Goal: Task Accomplishment & Management: Use online tool/utility

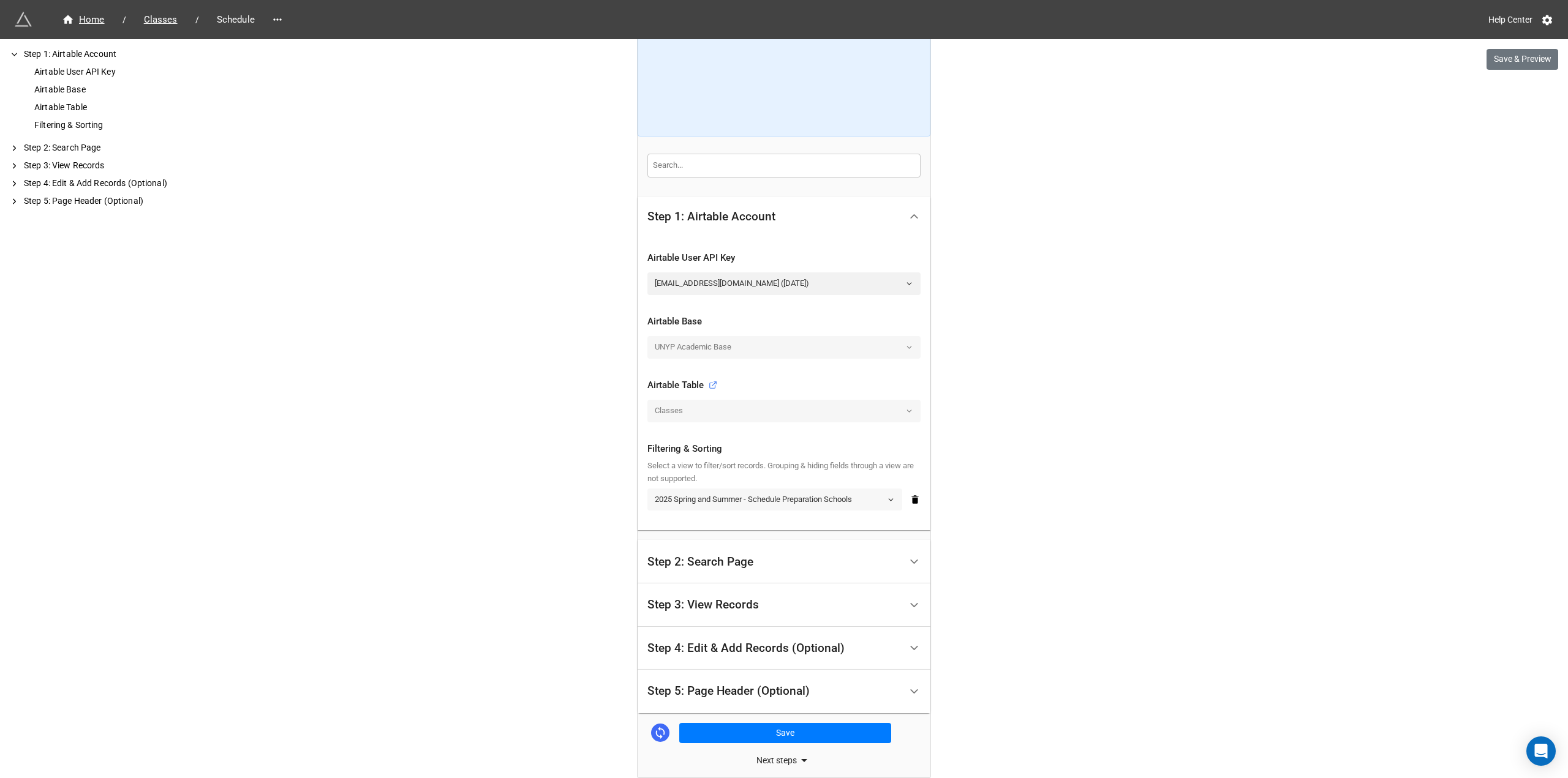
scroll to position [151, 0]
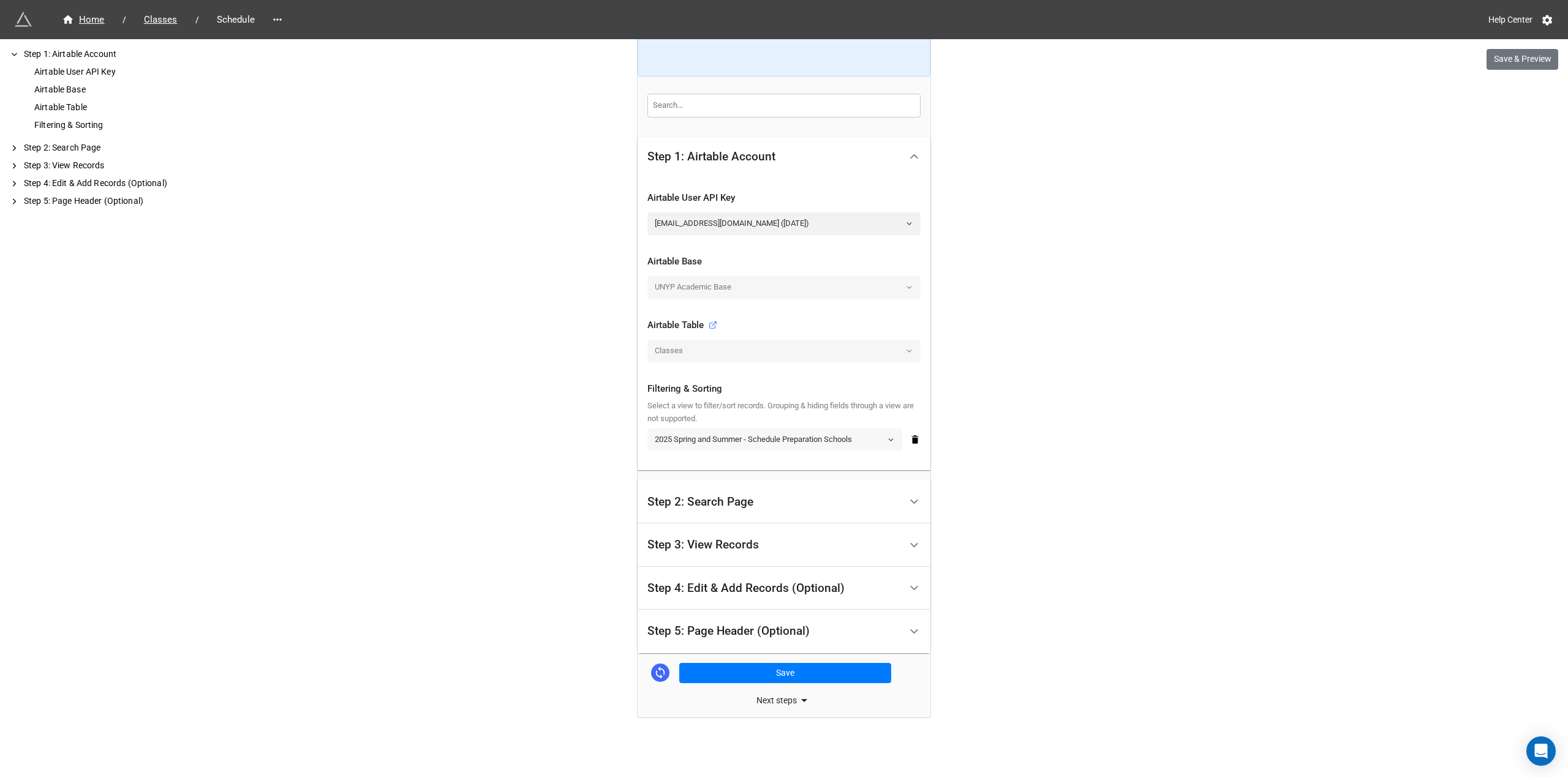
click at [661, 437] on link "2025 Spring and Summer - Schedule Preparation Schools" at bounding box center [775, 440] width 255 height 22
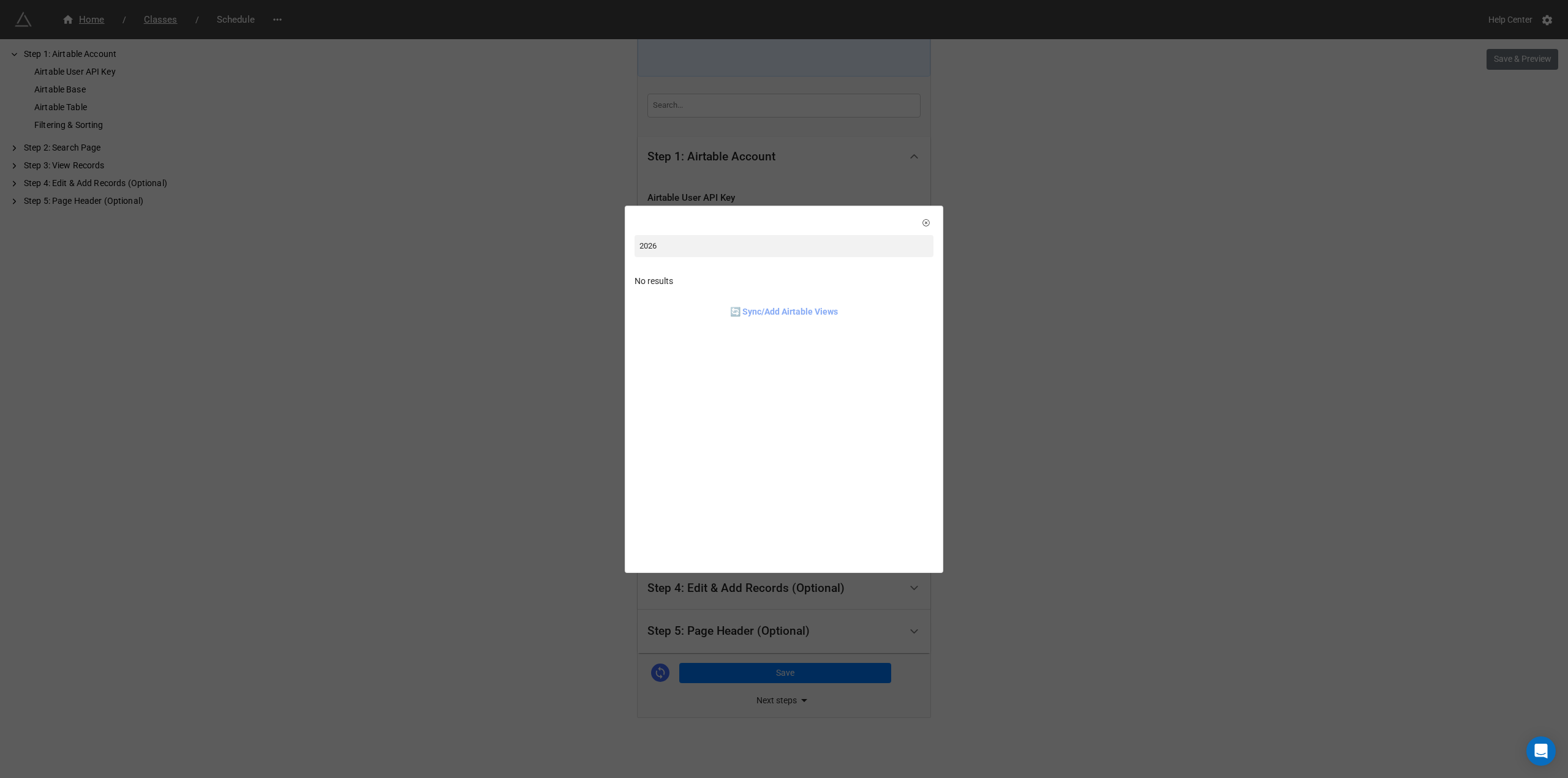
type input "2026"
click at [661, 314] on link "🔄 Sync/Add Airtable Views" at bounding box center [784, 311] width 108 height 13
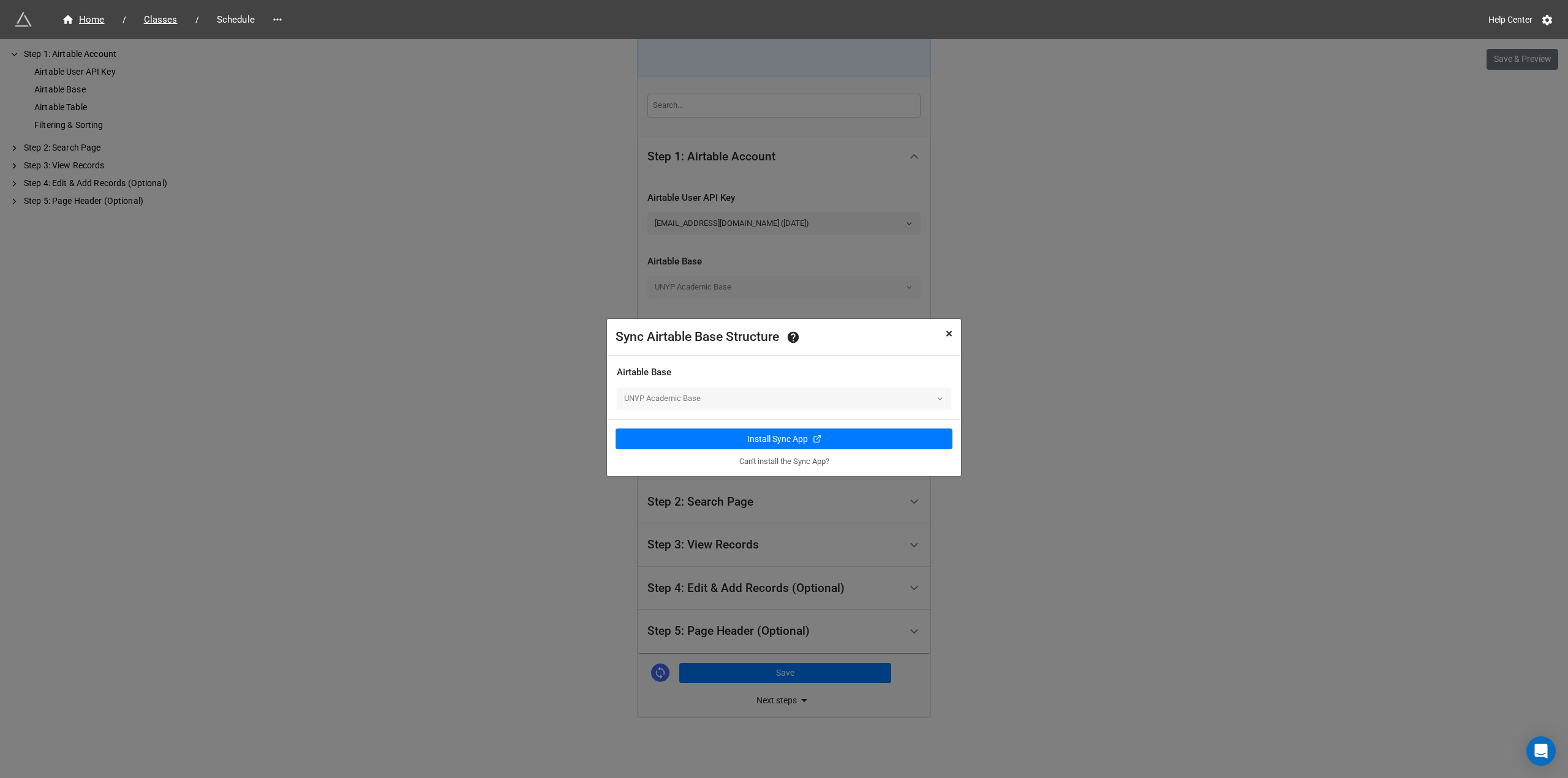
click at [661, 335] on span "×" at bounding box center [949, 334] width 7 height 15
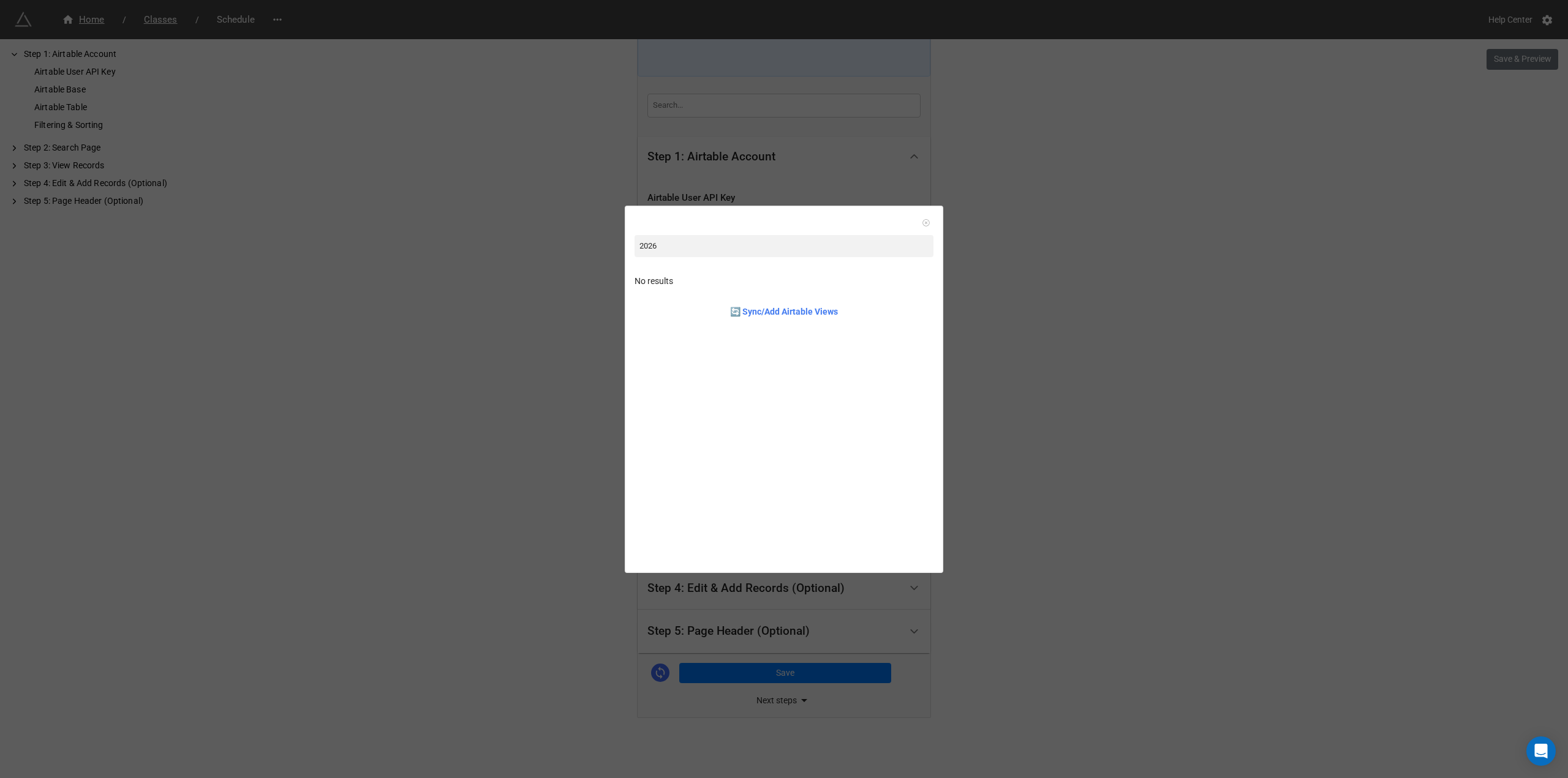
click at [661, 224] on link at bounding box center [926, 223] width 13 height 13
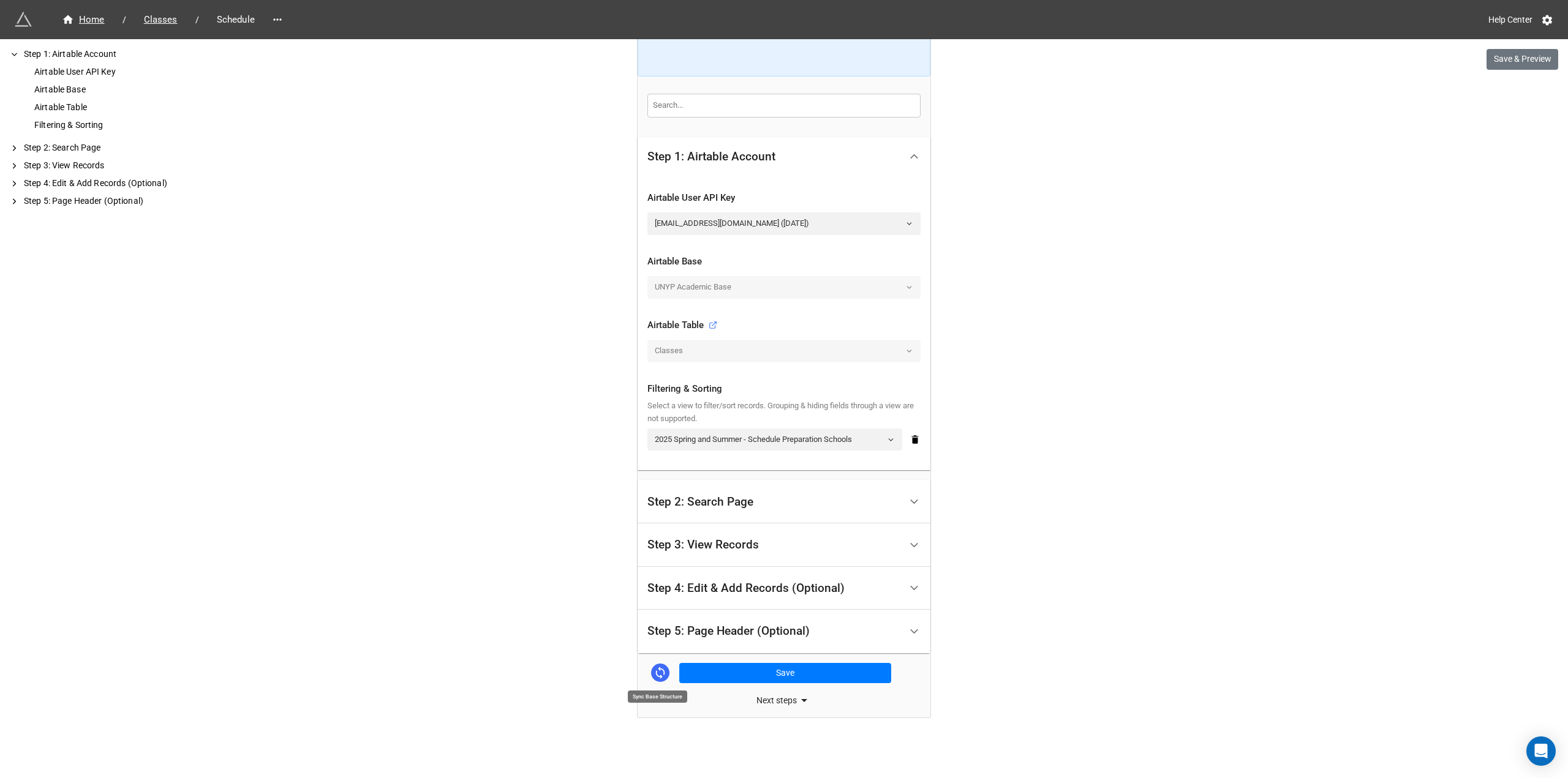
click at [654, 669] on icon at bounding box center [660, 672] width 13 height 13
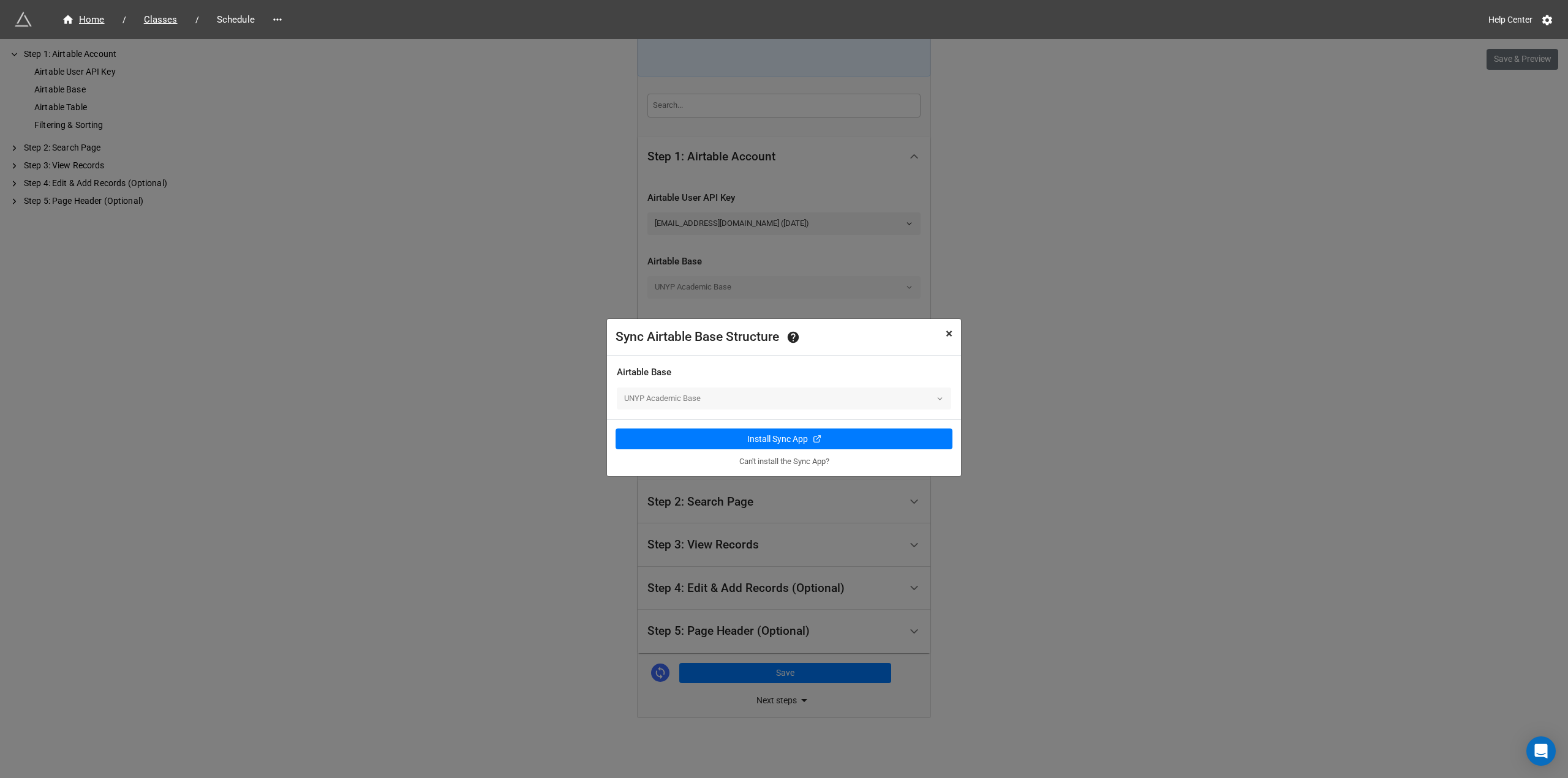
click at [661, 331] on span "×" at bounding box center [949, 334] width 7 height 15
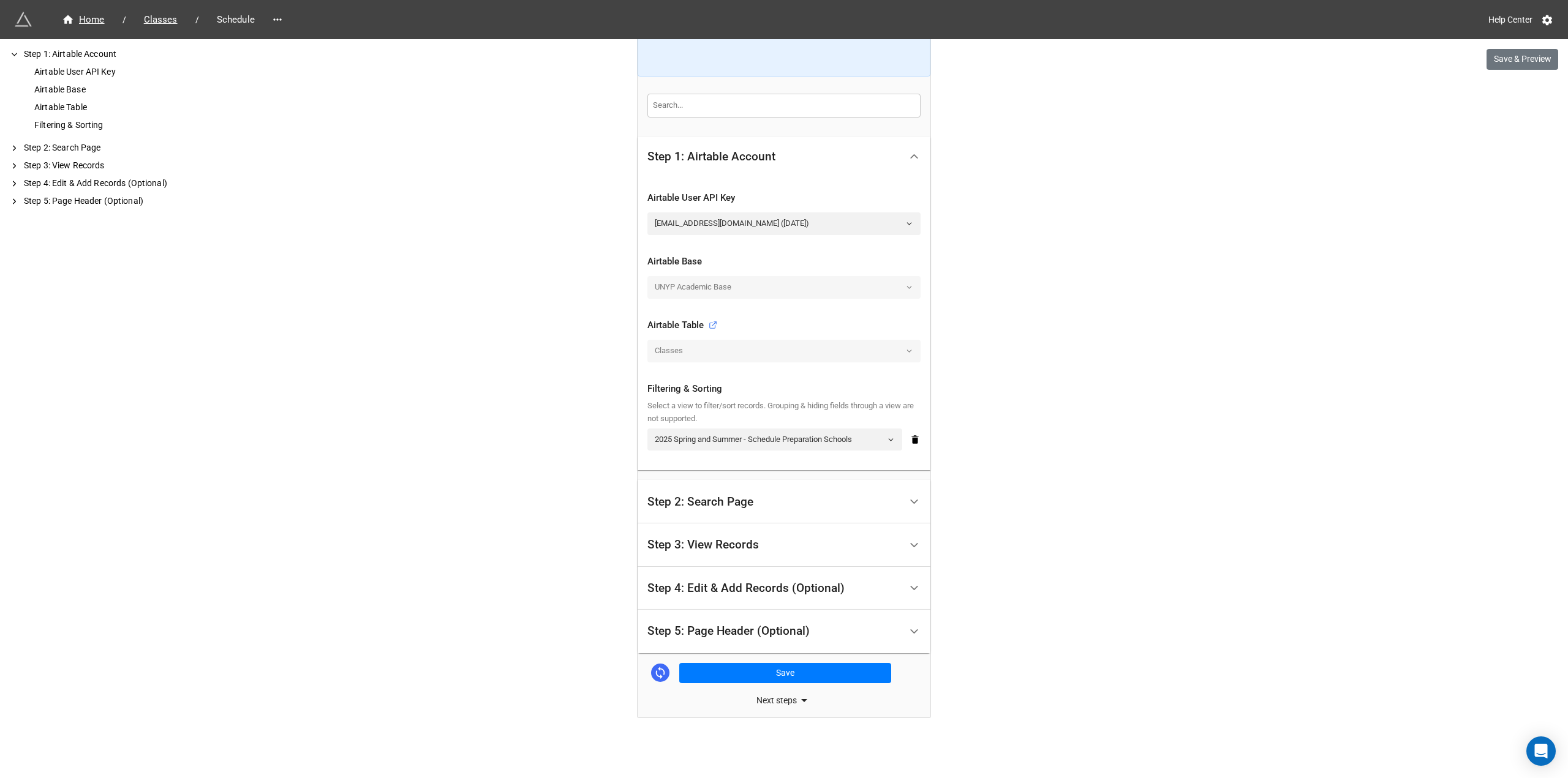
click at [661, 576] on div "Step 4: Edit & Add Records (Optional)" at bounding box center [774, 588] width 253 height 29
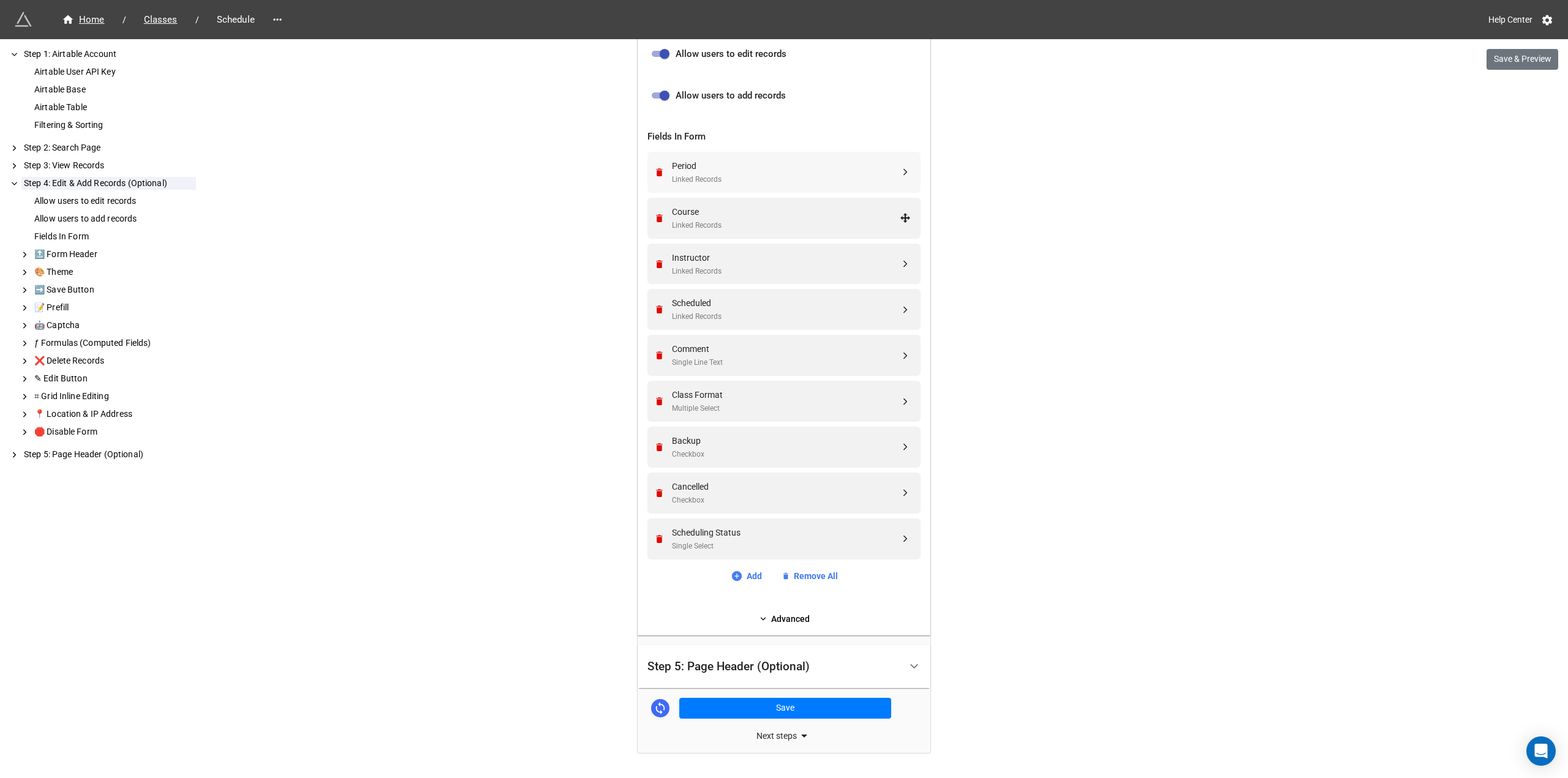
scroll to position [429, 0]
click at [661, 303] on div "Scheduled" at bounding box center [786, 299] width 228 height 13
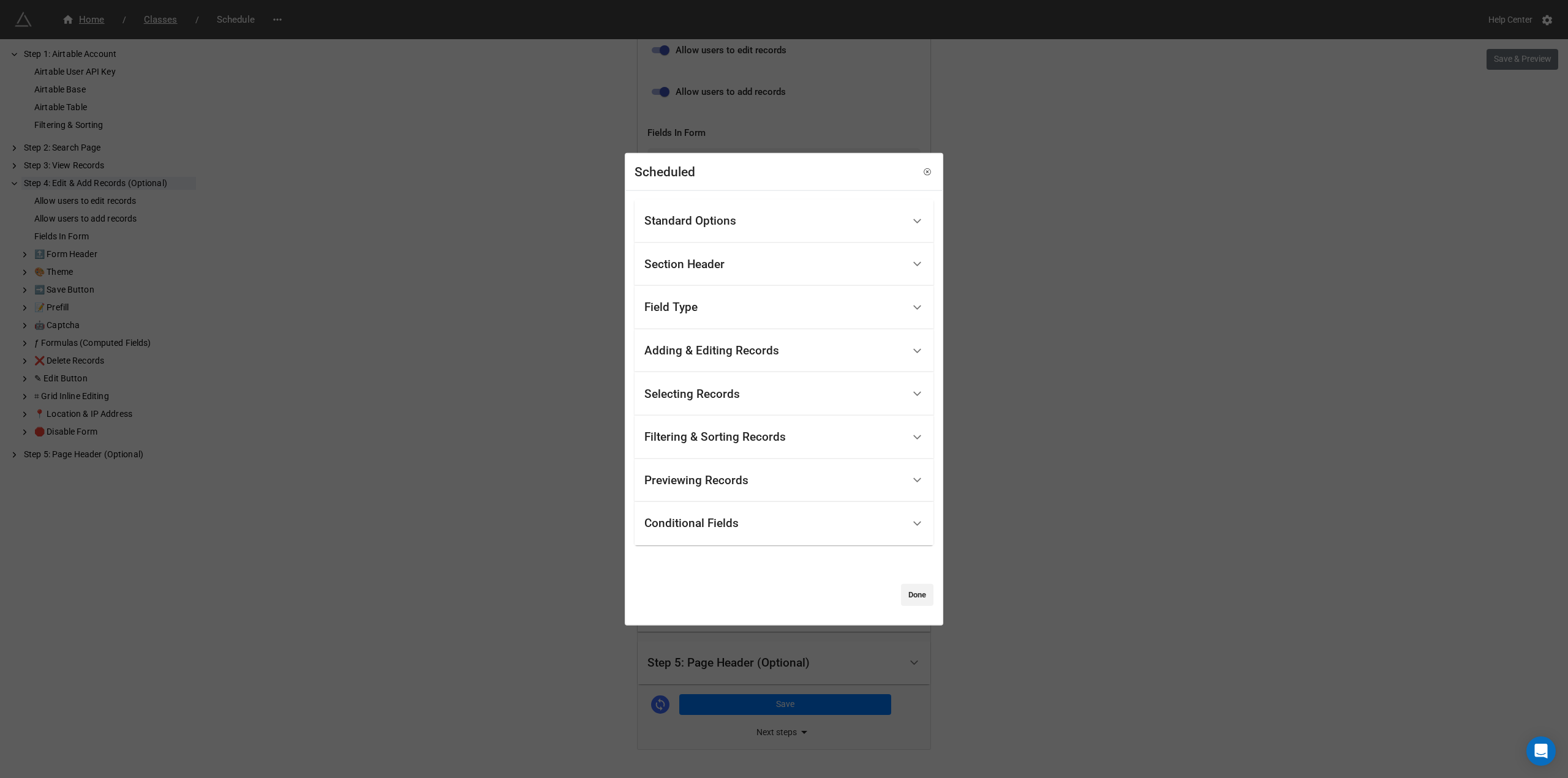
click at [661, 440] on div "Filtering & Sorting Records" at bounding box center [774, 437] width 259 height 29
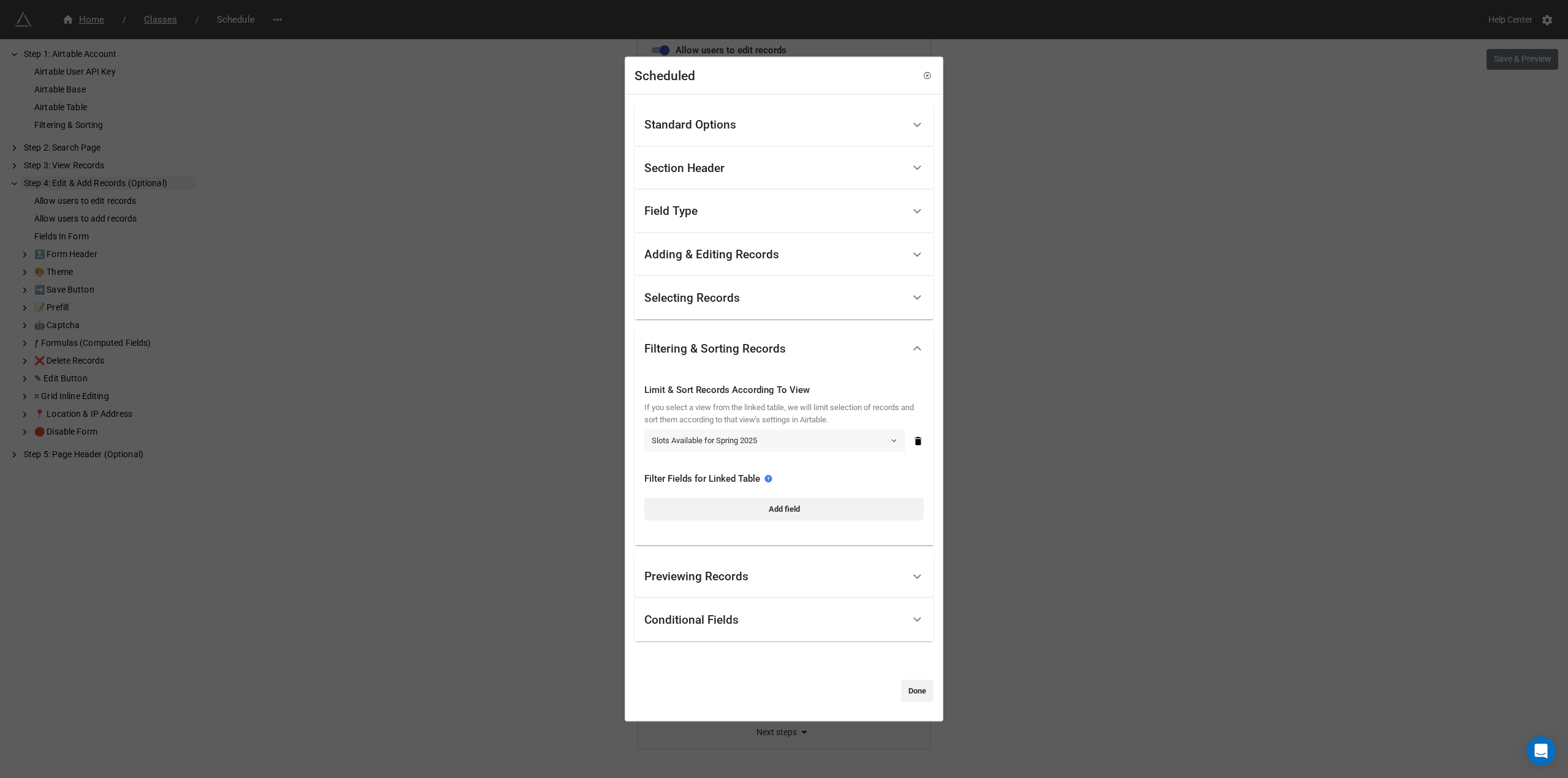
click at [661, 449] on link "Slots Available for Spring 2025" at bounding box center [775, 441] width 261 height 22
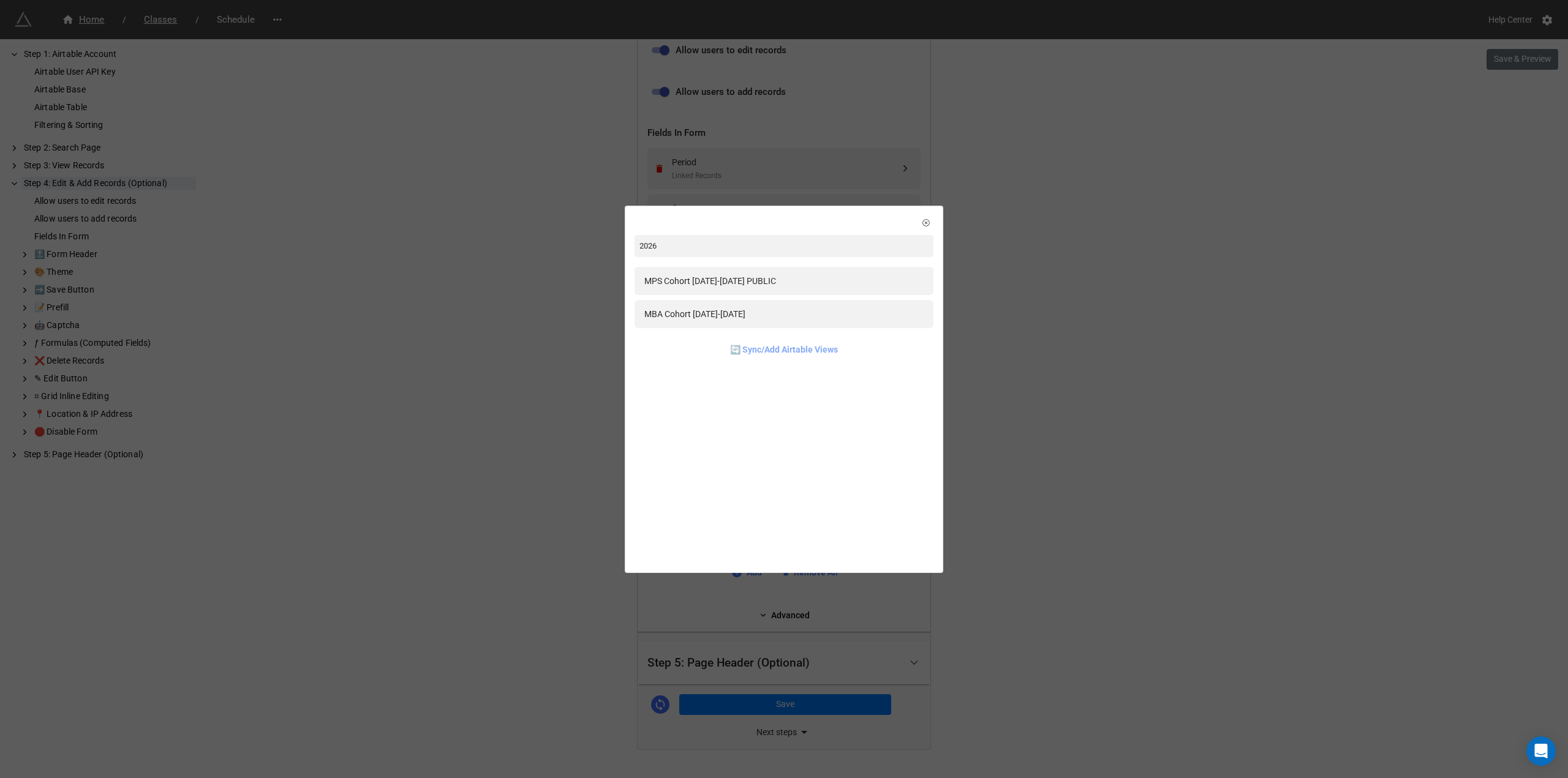
type input "2026"
click at [661, 354] on link "🔄 Sync/Add Airtable Views" at bounding box center [784, 349] width 108 height 13
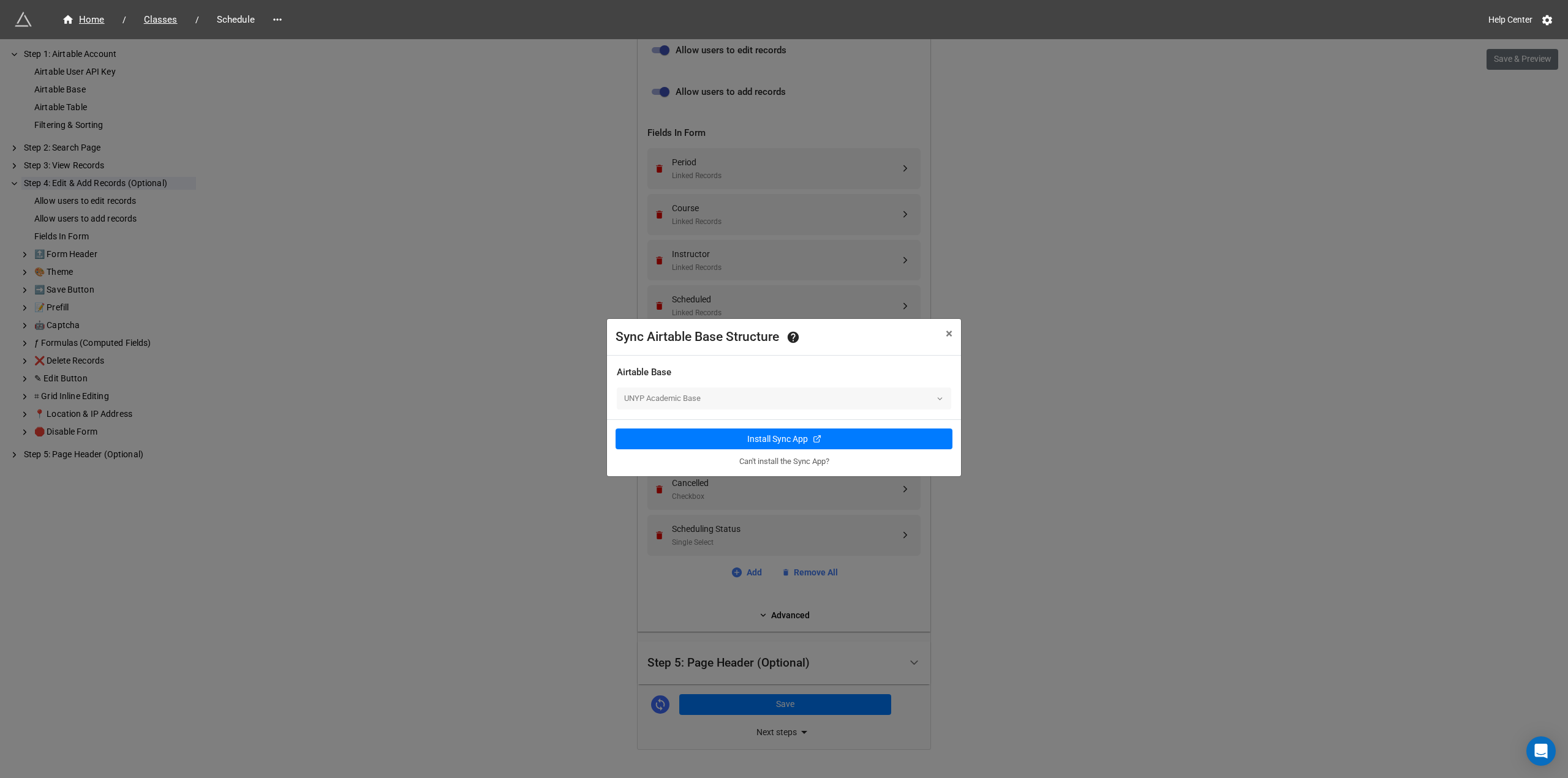
click at [661, 396] on div "UNYP Academic Base" at bounding box center [784, 399] width 335 height 22
click at [661, 443] on div "Install Sync App" at bounding box center [778, 438] width 61 height 13
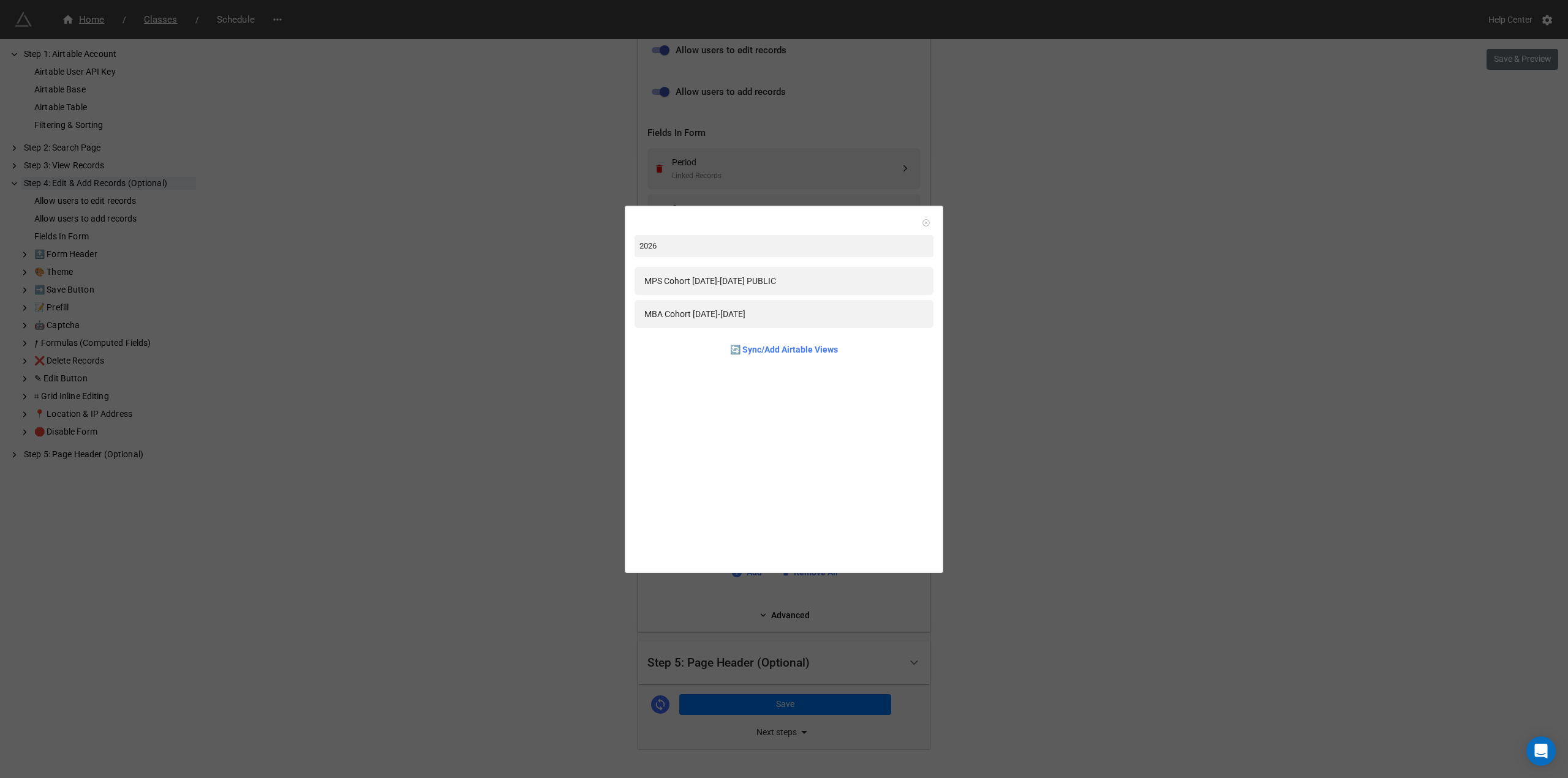
click at [661, 225] on icon at bounding box center [926, 223] width 9 height 9
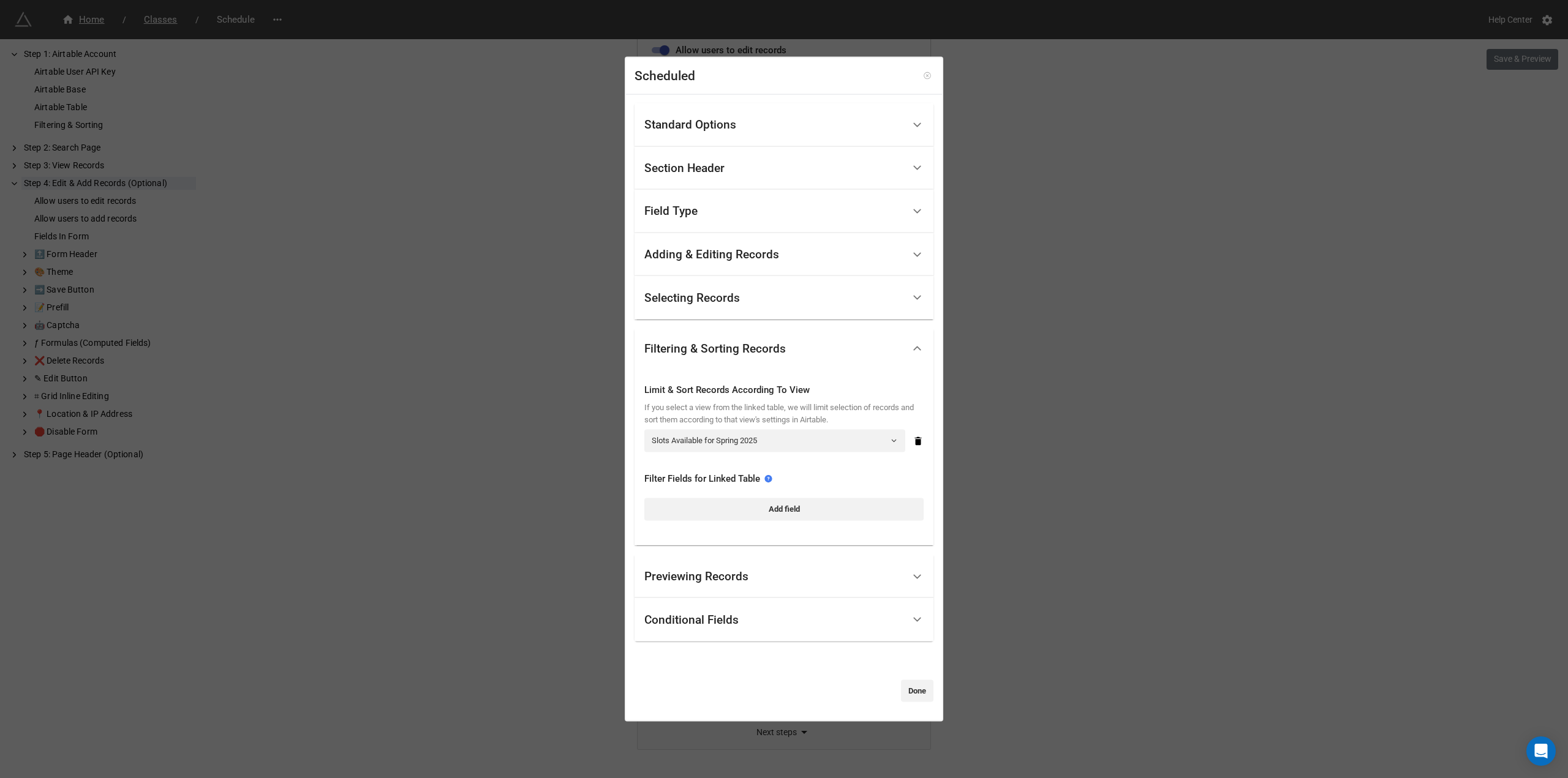
click at [661, 80] on link at bounding box center [927, 76] width 13 height 13
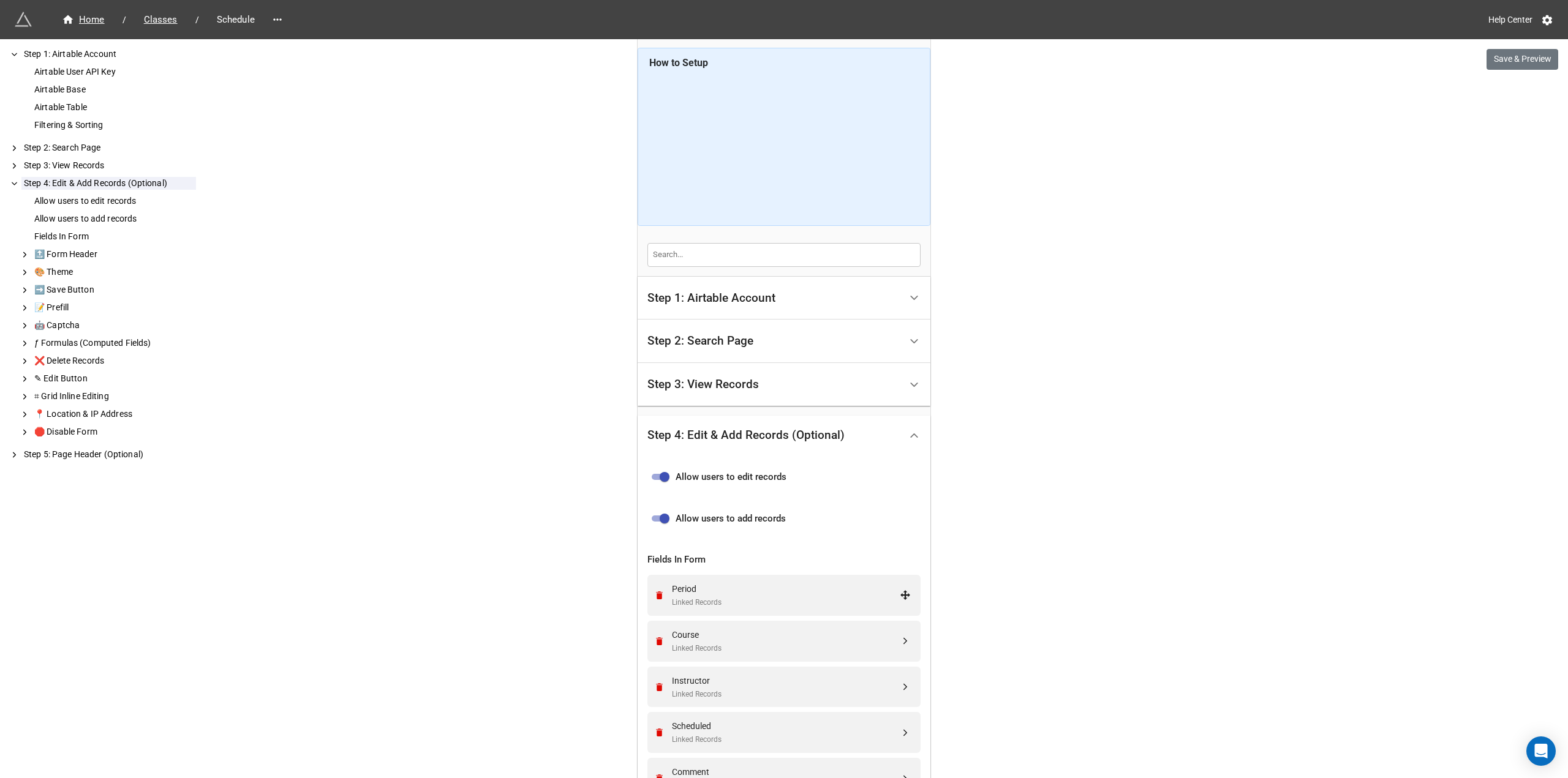
scroll to position [0, 0]
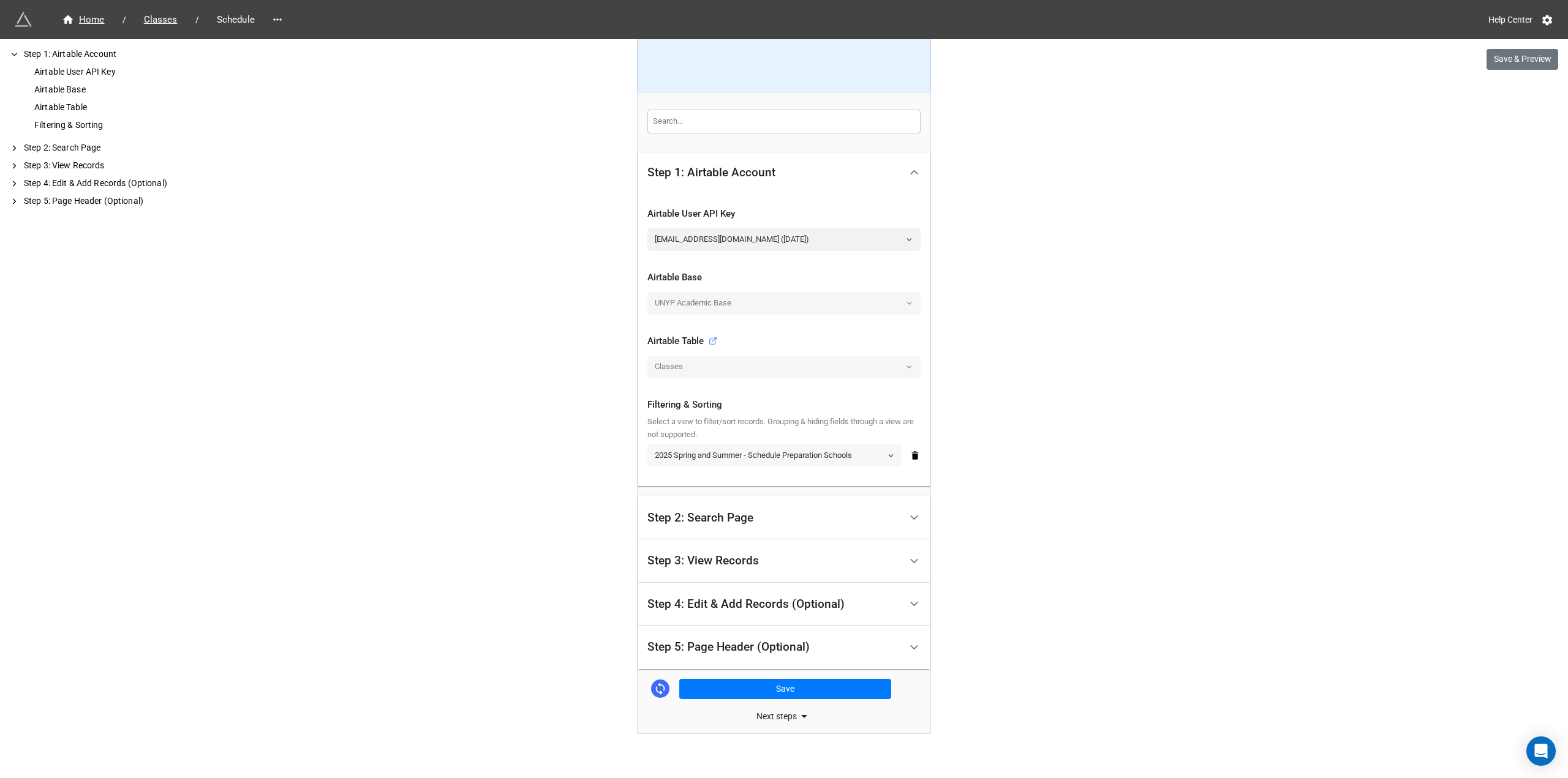
scroll to position [151, 0]
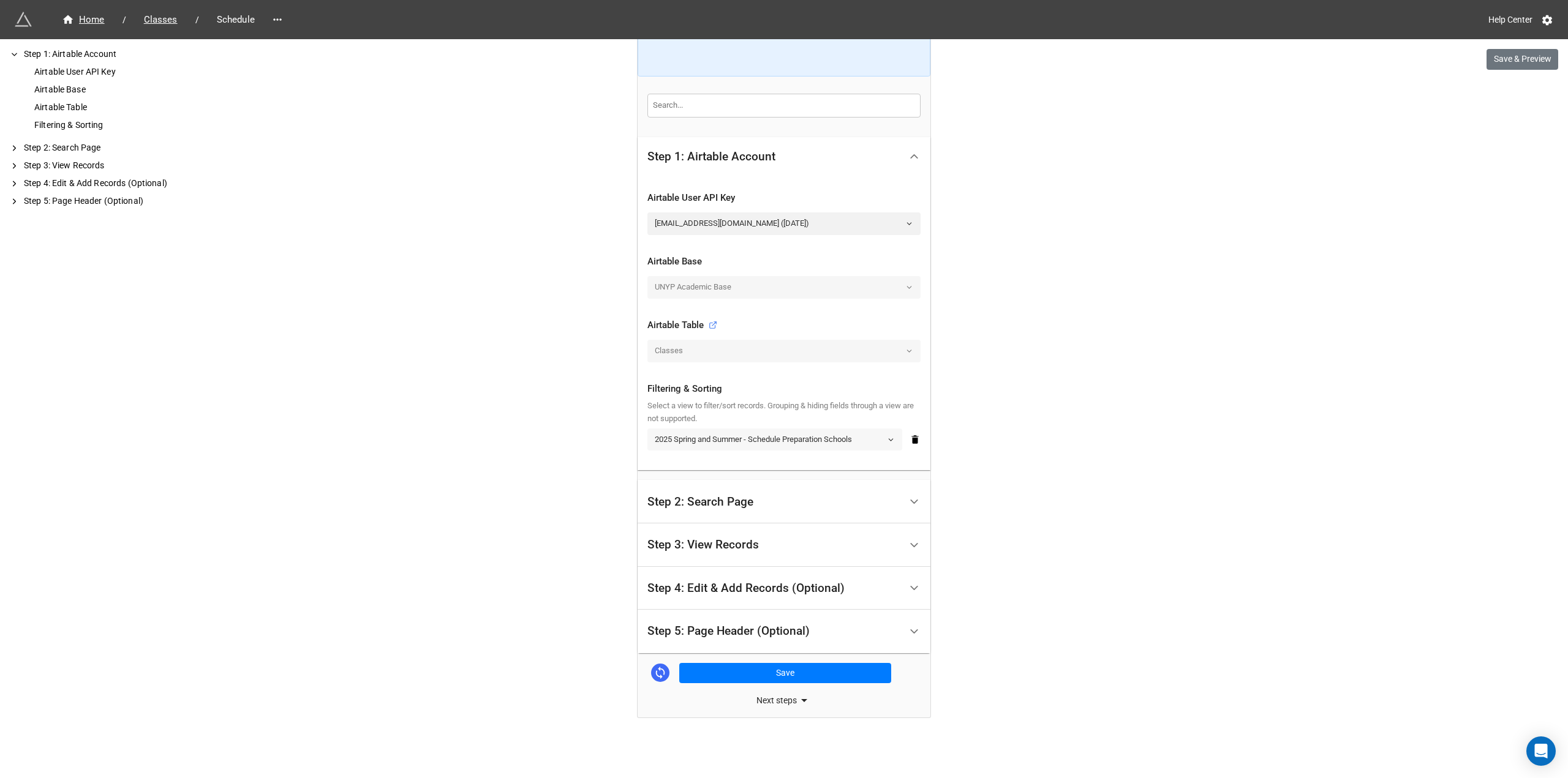
click at [771, 444] on link "2025 Spring and Summer - Schedule Preparation Schools" at bounding box center [775, 440] width 255 height 22
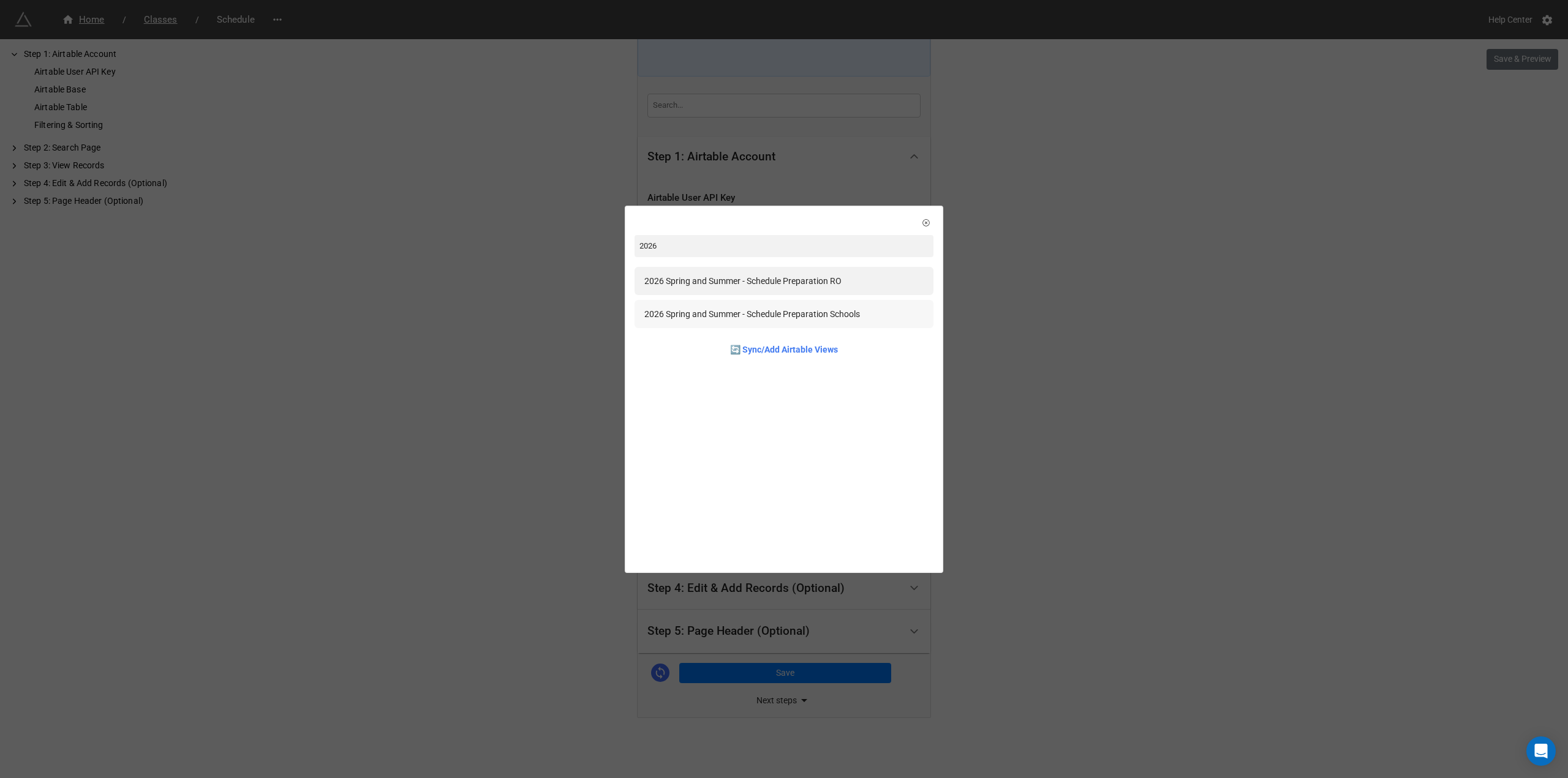
type input "2026"
click at [813, 314] on div "2026 Spring and Summer - Schedule Preparation Schools" at bounding box center [753, 314] width 216 height 13
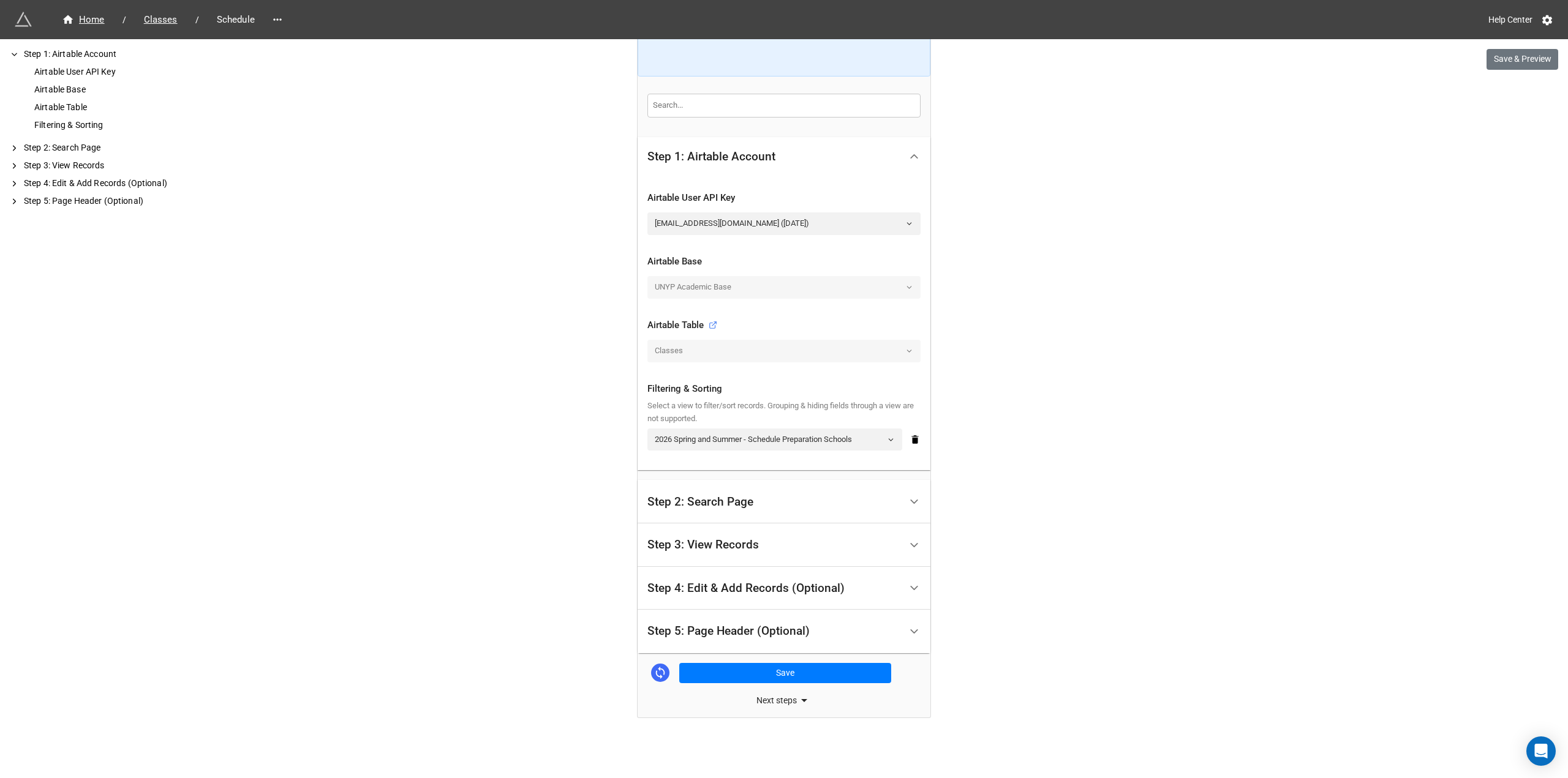
click at [750, 592] on div "Step 4: Edit & Add Records (Optional)" at bounding box center [746, 588] width 197 height 13
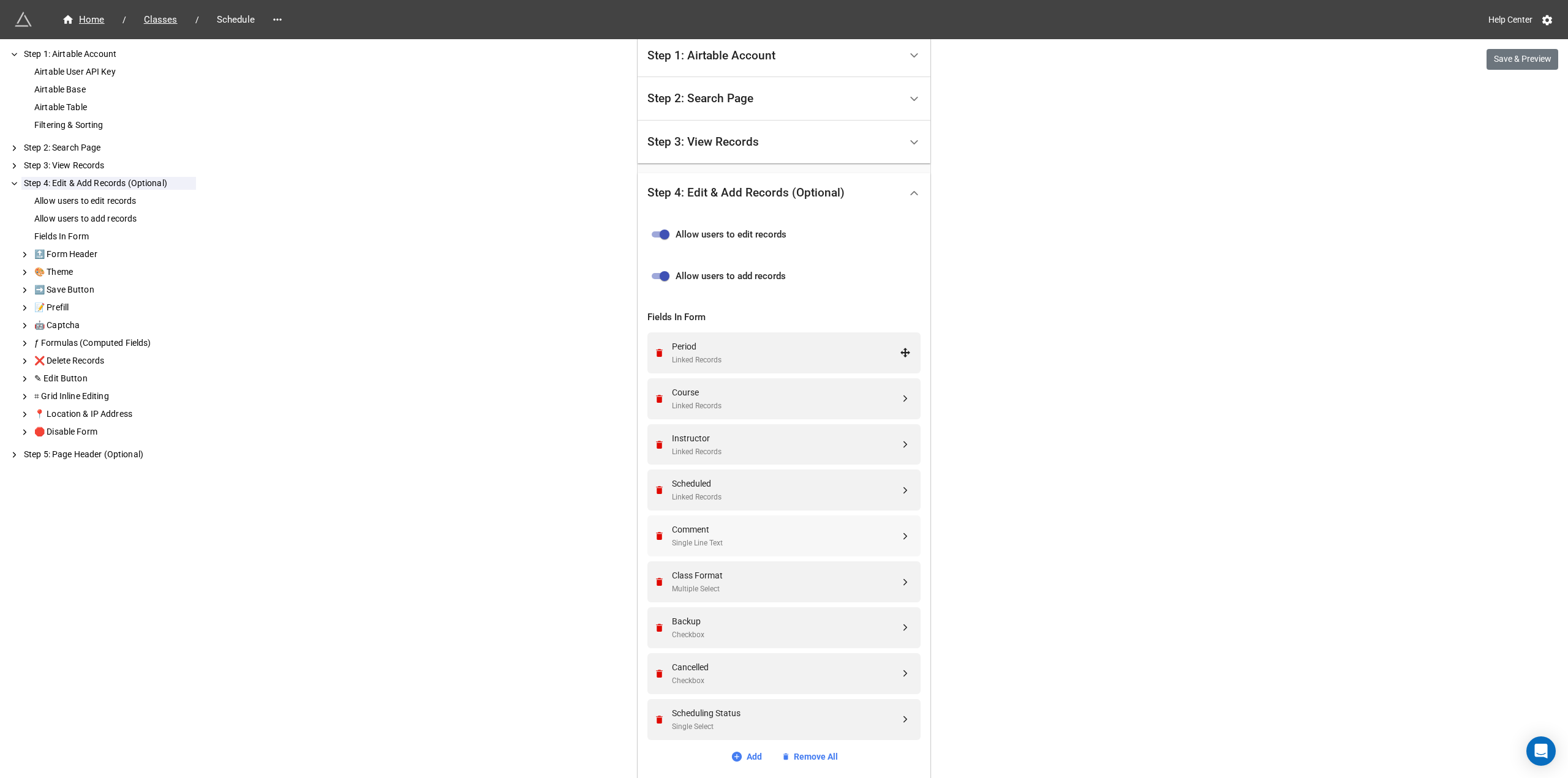
scroll to position [245, 0]
click at [740, 490] on div "Scheduled Linked Records" at bounding box center [786, 489] width 228 height 27
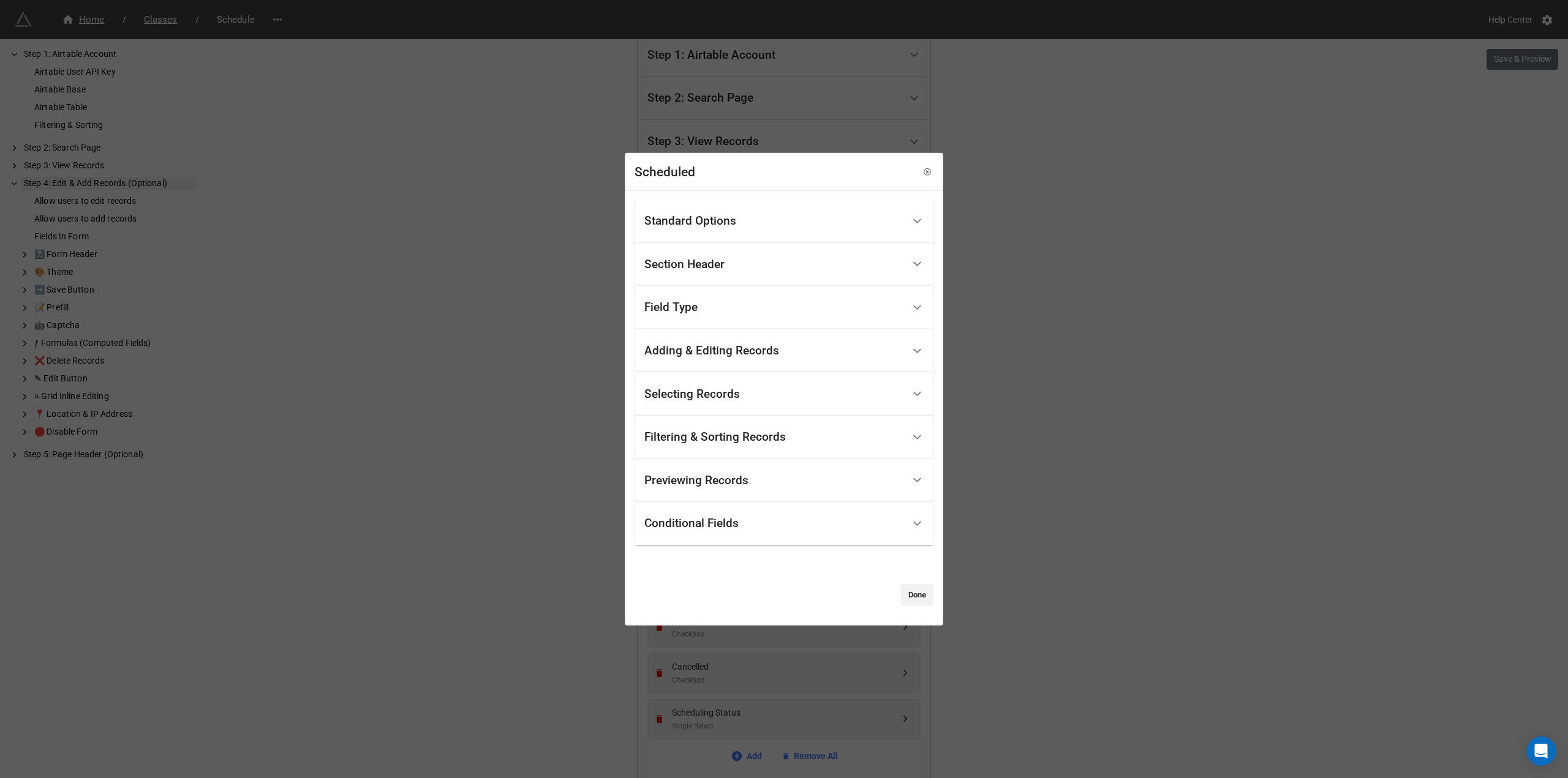
click at [755, 447] on div "Filtering & Sorting Records" at bounding box center [774, 437] width 259 height 29
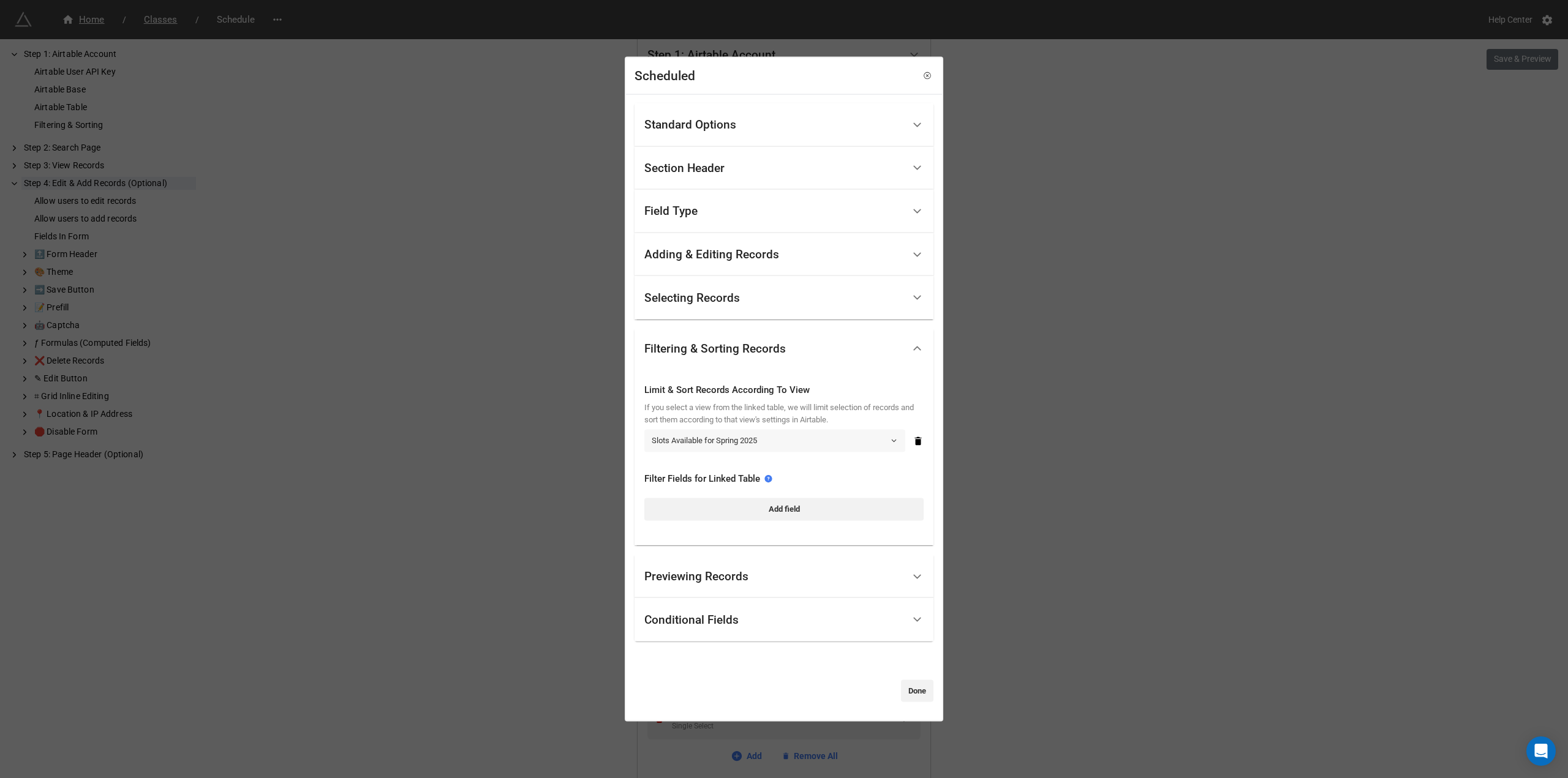
click at [774, 443] on link "Slots Available for Spring 2025" at bounding box center [775, 441] width 261 height 22
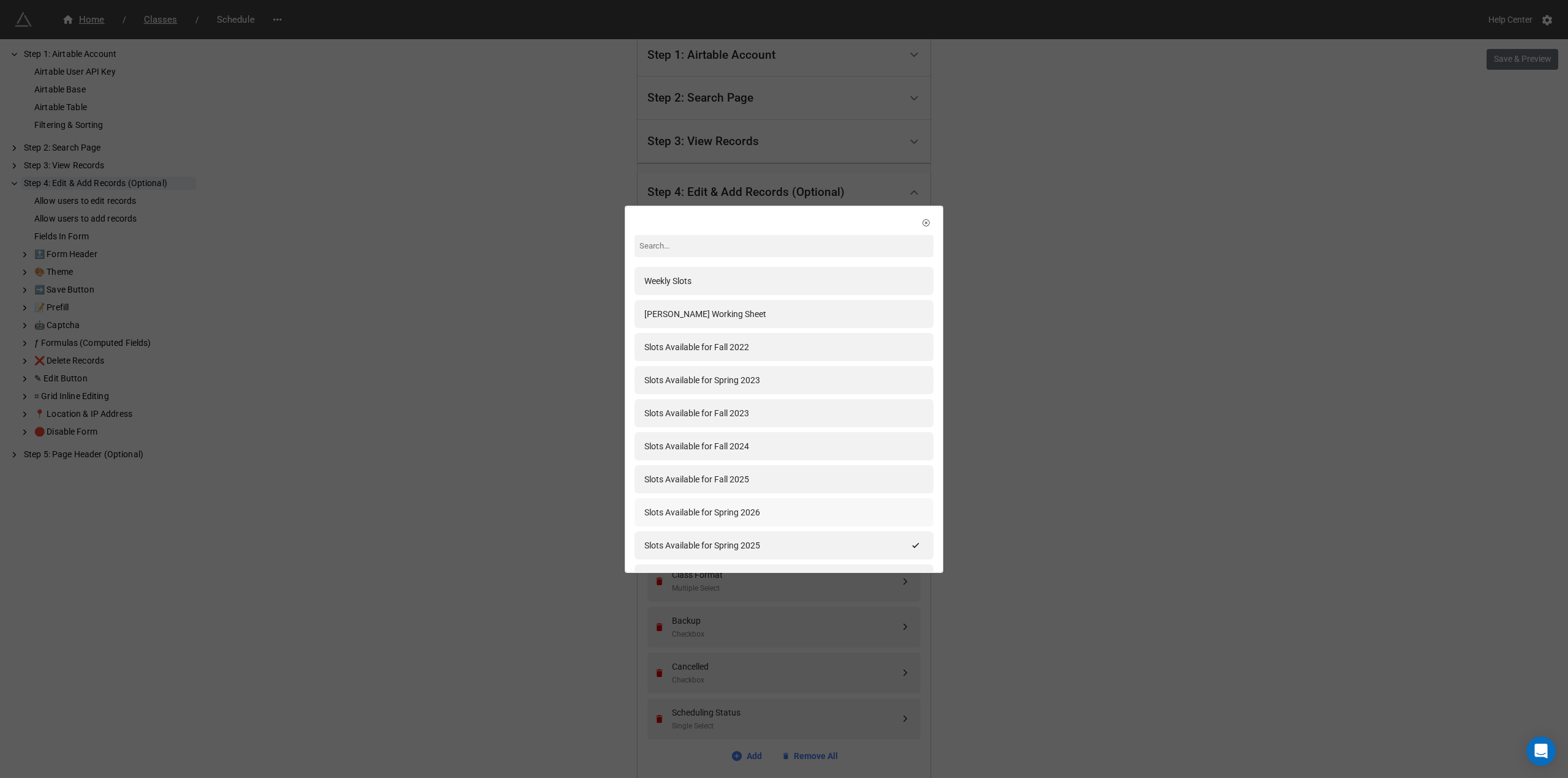
click at [804, 513] on div "Slots Available for Spring 2026" at bounding box center [784, 512] width 279 height 13
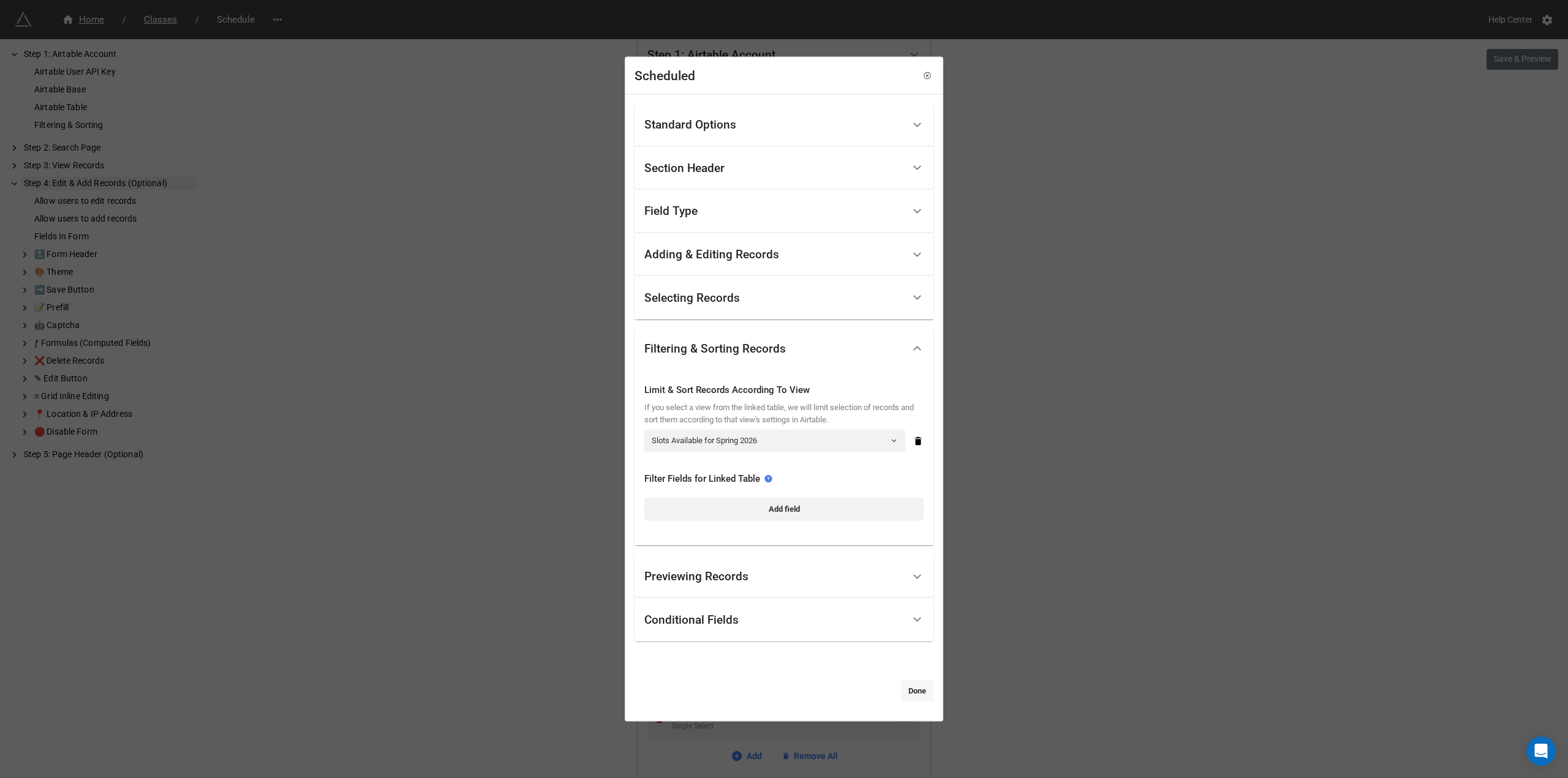
click at [911, 692] on link "Done" at bounding box center [917, 691] width 32 height 22
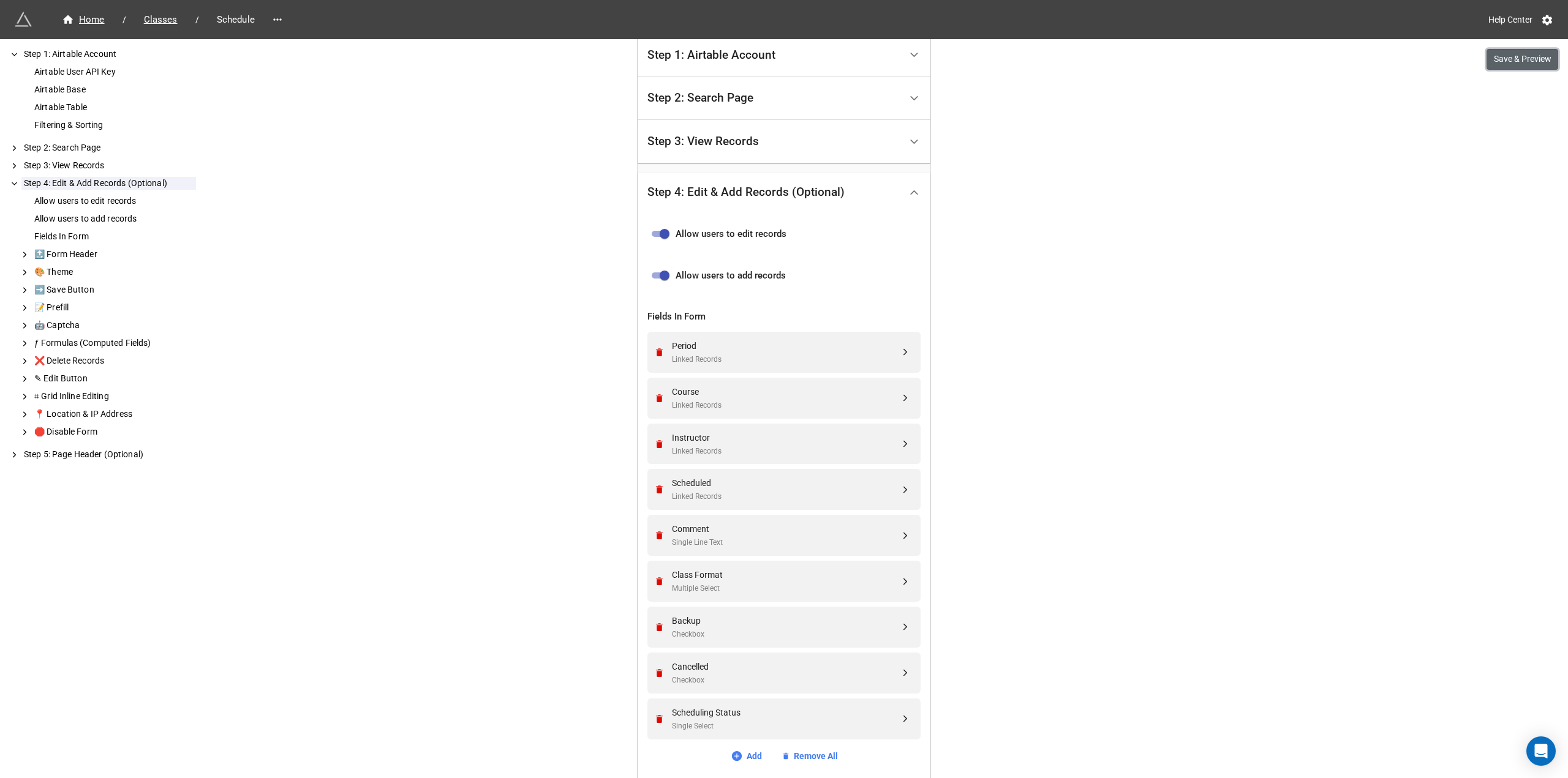
click at [1502, 63] on button "Save & Preview" at bounding box center [1522, 59] width 72 height 21
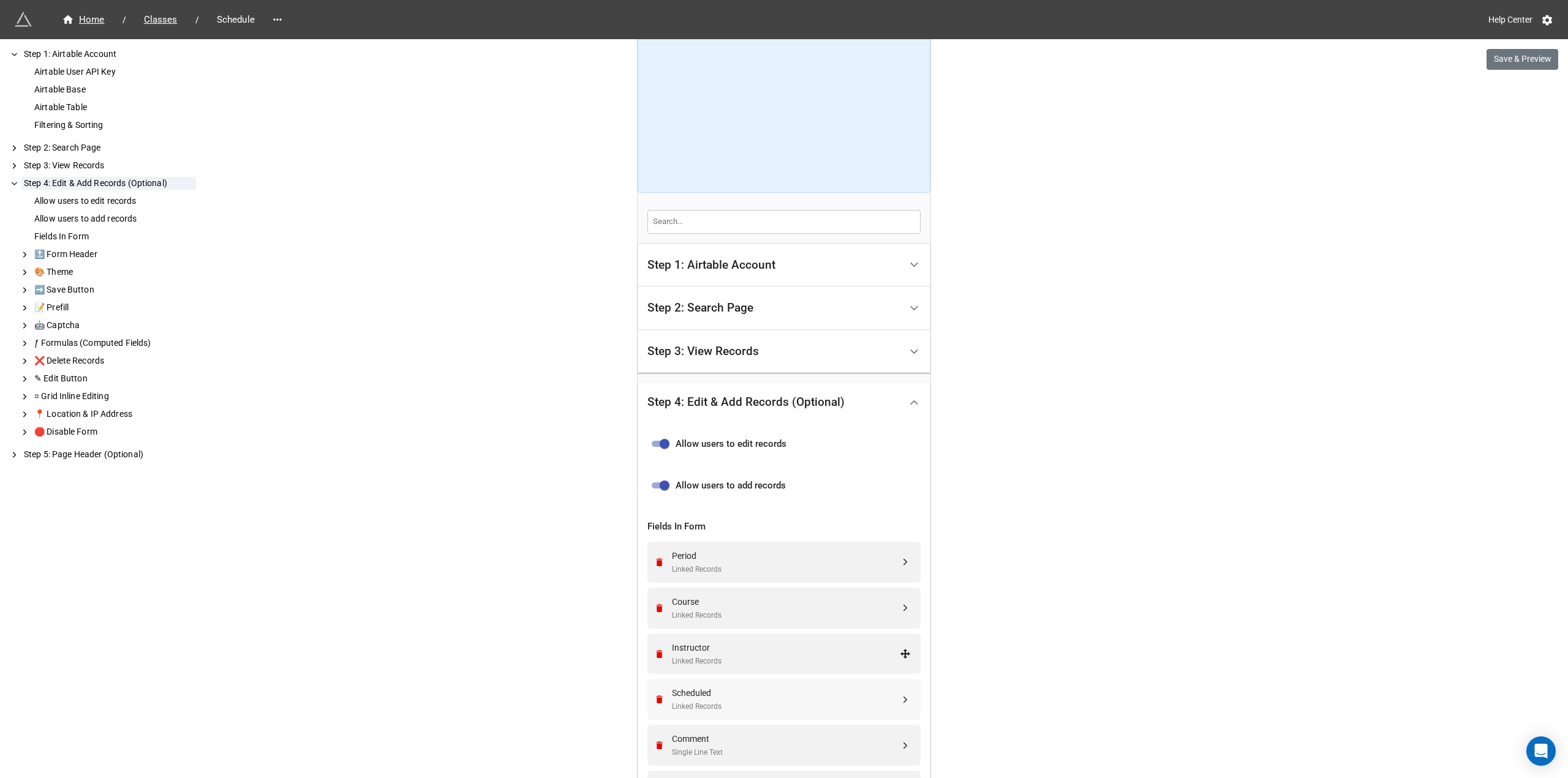
scroll to position [123, 0]
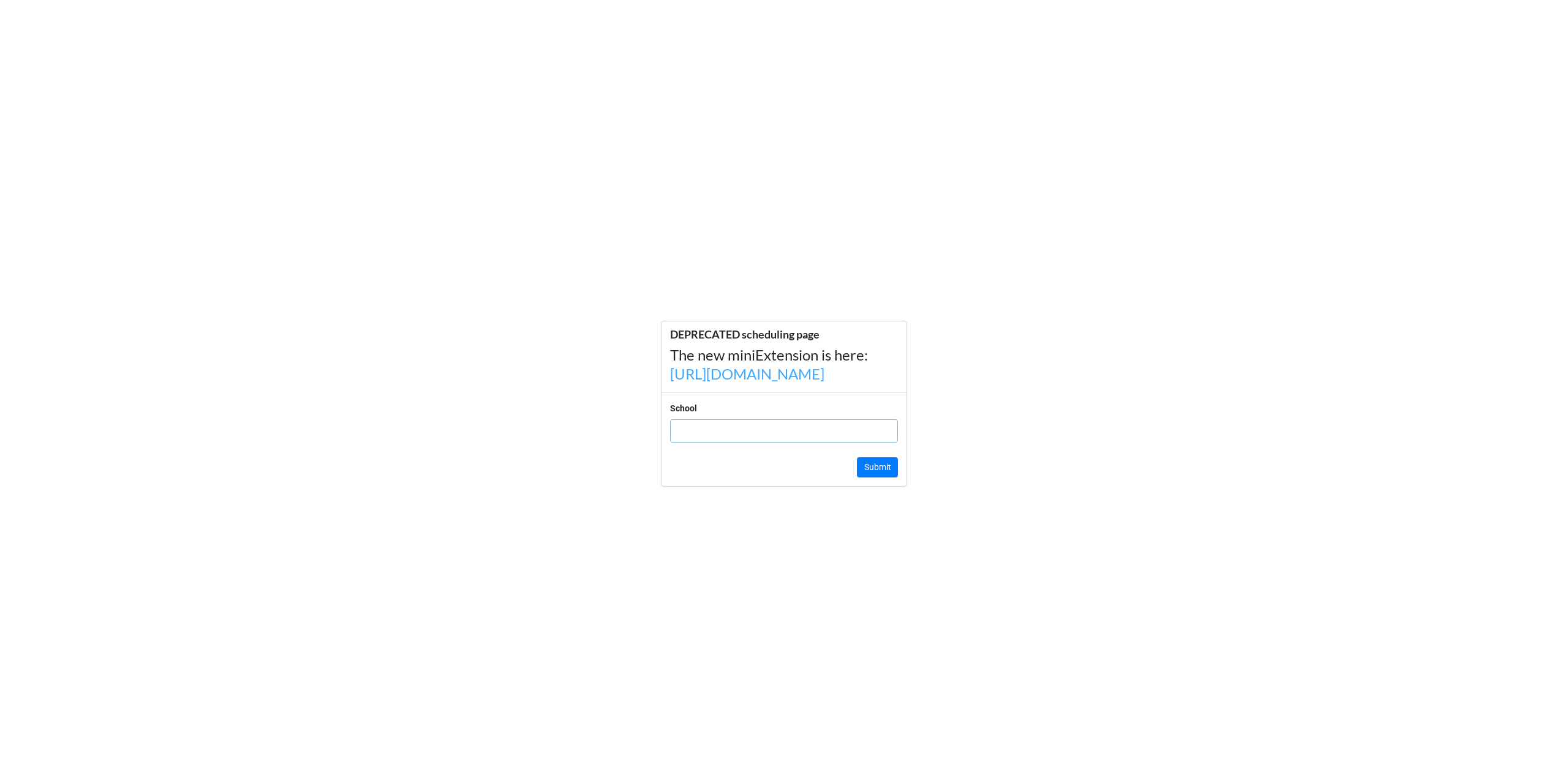
click at [795, 382] on link "https://web.miniextensions.com/XZAEKIJlaG3AwOaPmueR" at bounding box center [747, 373] width 154 height 18
